Goal: Task Accomplishment & Management: Complete application form

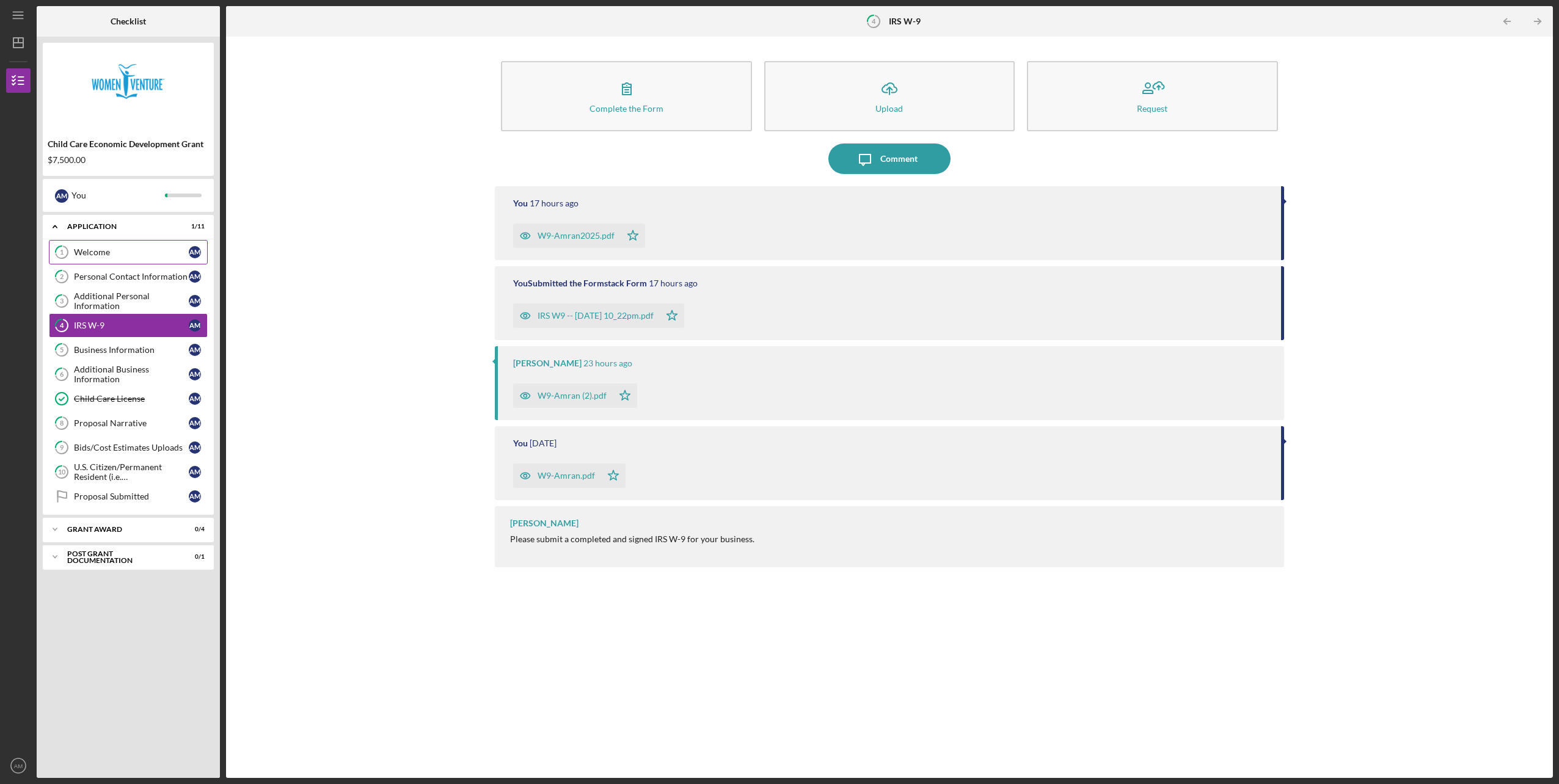
click at [112, 246] on link "1 Welcome A M" at bounding box center [128, 252] width 158 height 25
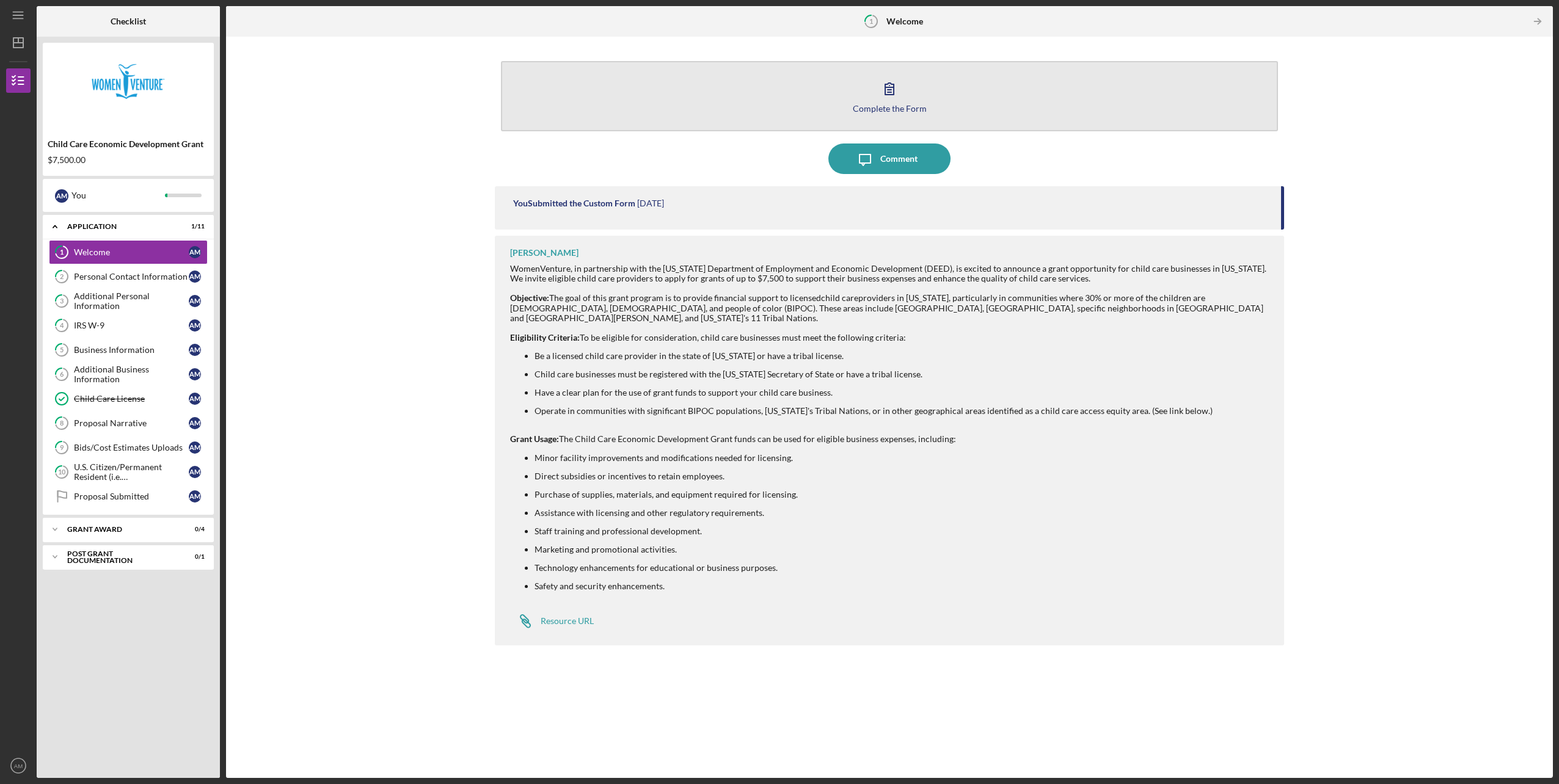
click at [882, 105] on div "Complete the Form" at bounding box center [890, 108] width 74 height 9
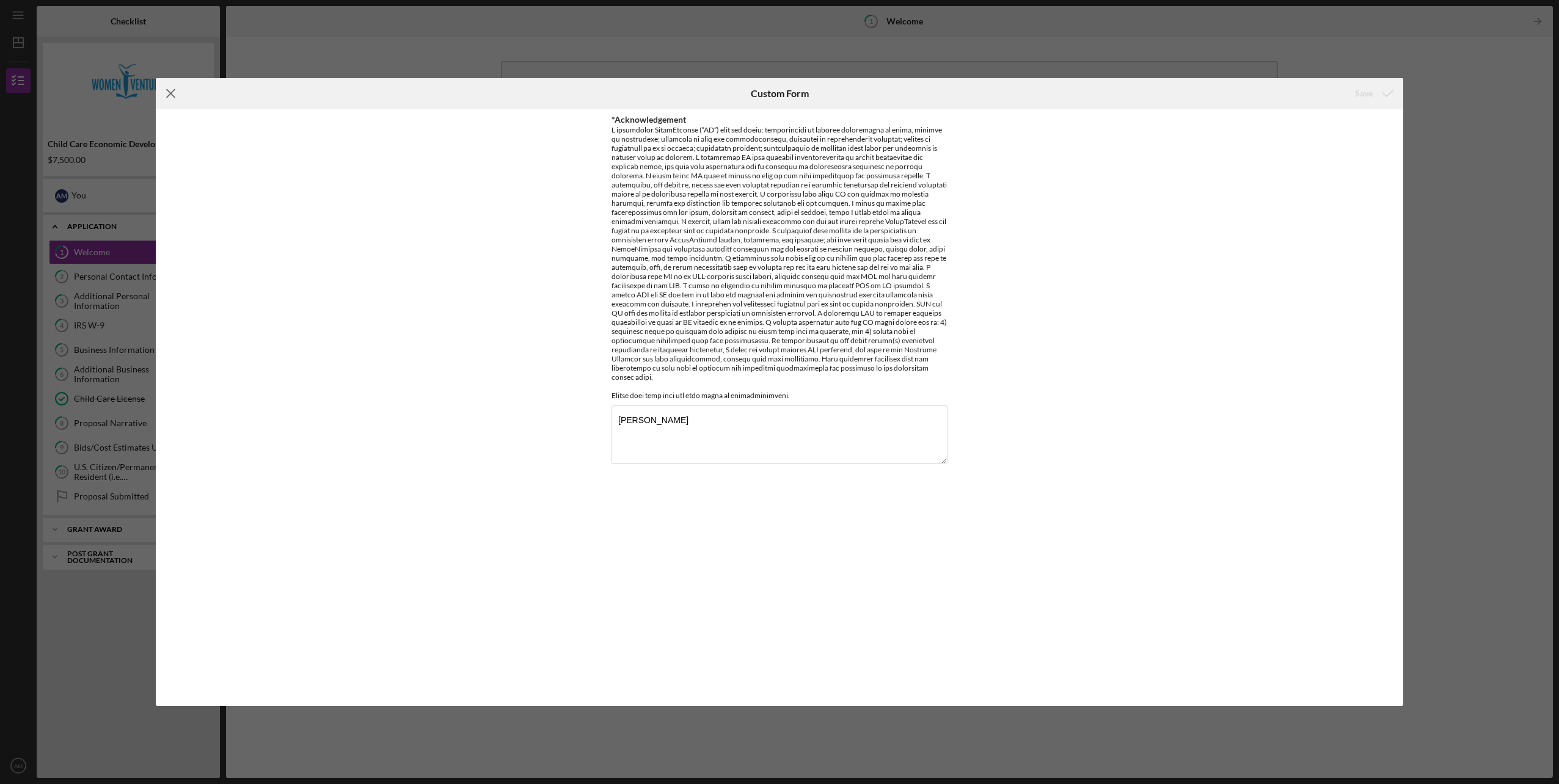
click at [172, 93] on icon "Icon/Menu Close" at bounding box center [170, 92] width 31 height 30
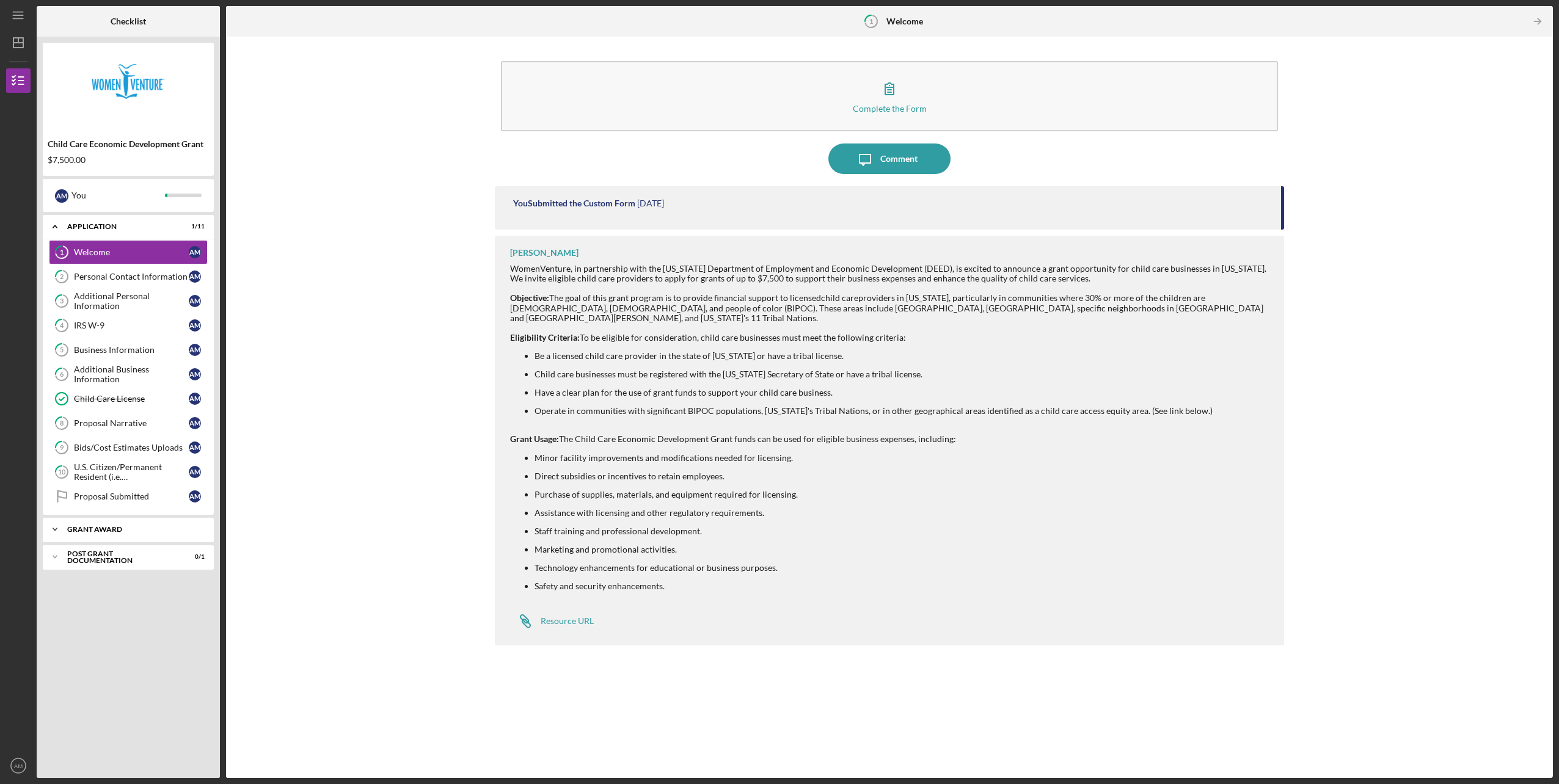
click at [94, 525] on div "Grant Award" at bounding box center [132, 528] width 131 height 7
